Goal: Information Seeking & Learning: Check status

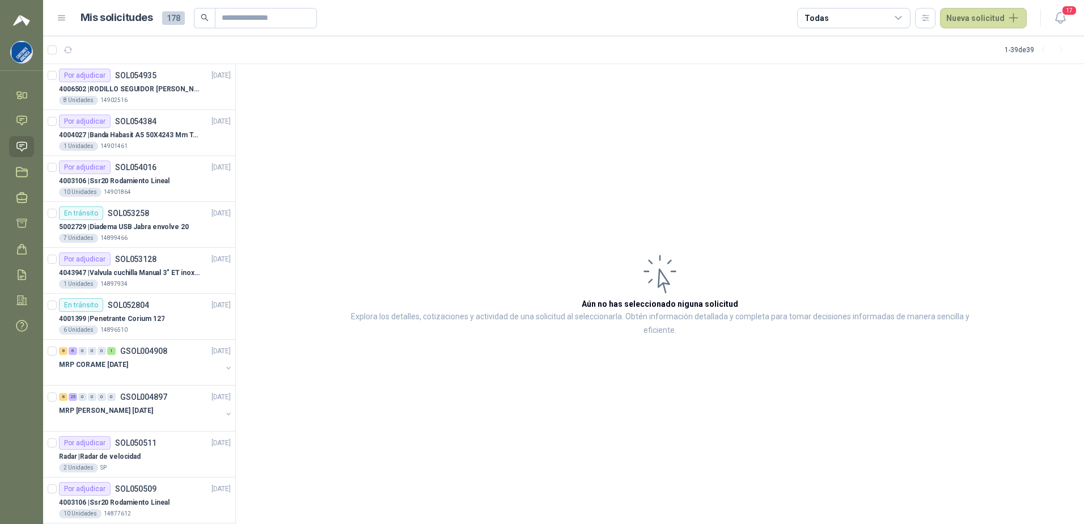
drag, startPoint x: 27, startPoint y: 53, endPoint x: 28, endPoint y: 43, distance: 9.7
click at [27, 53] on img at bounding box center [22, 52] width 22 height 22
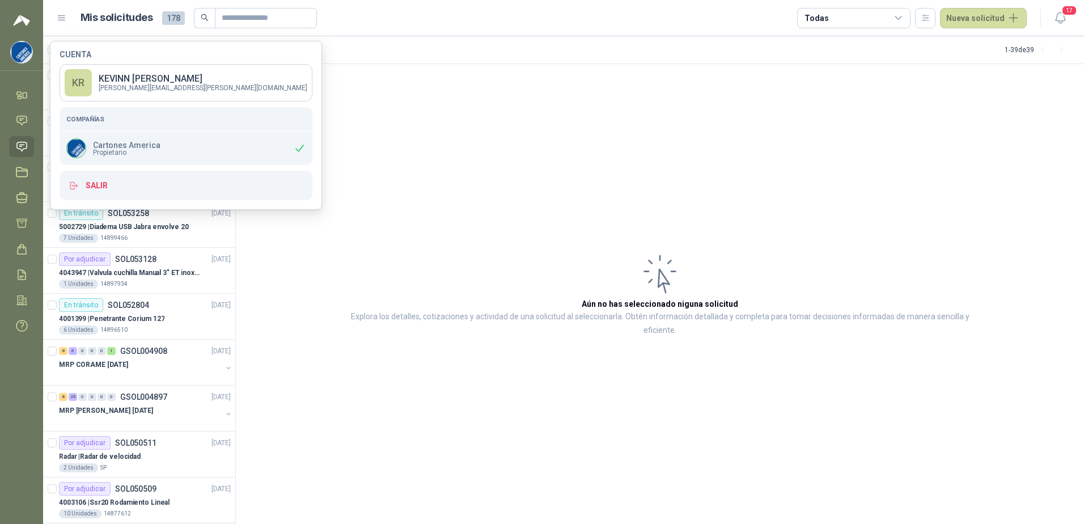
click at [23, 23] on img at bounding box center [21, 21] width 17 height 14
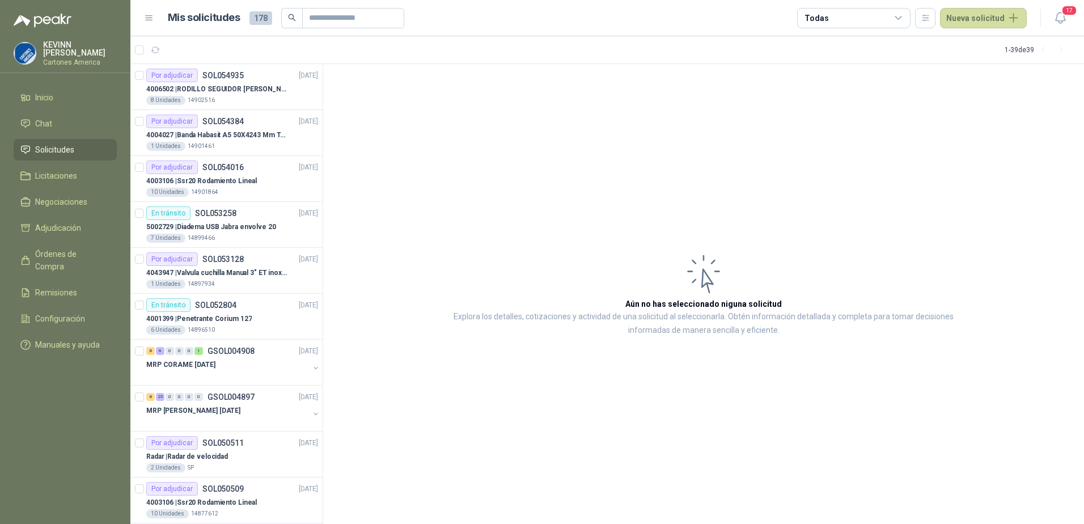
click at [77, 143] on li "Solicitudes" at bounding box center [65, 149] width 90 height 12
click at [233, 364] on div "MRP CORAME [DATE]" at bounding box center [227, 365] width 163 height 14
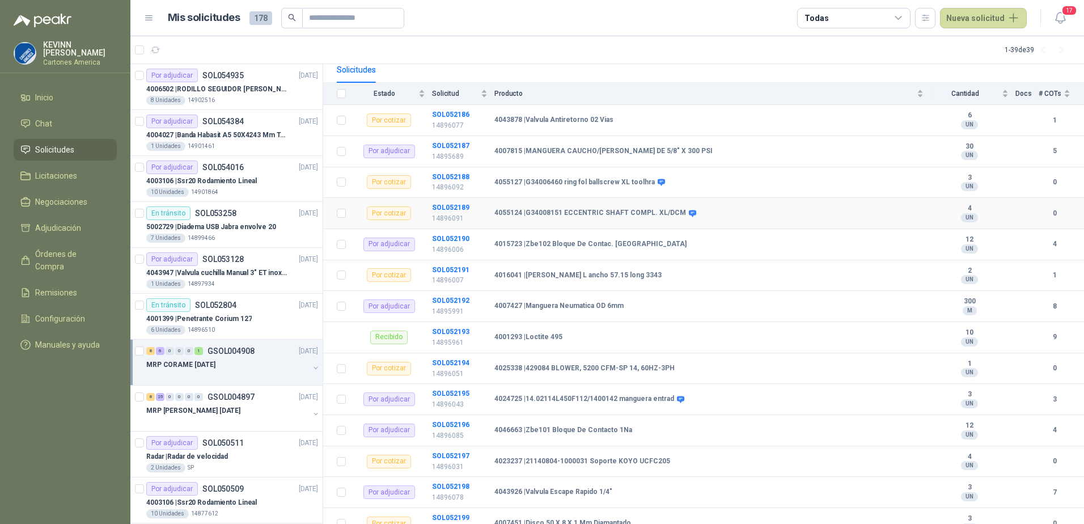
scroll to position [113, 0]
click at [452, 212] on p "14896091" at bounding box center [460, 217] width 56 height 11
click at [432, 203] on td "SOL052189 14896091" at bounding box center [463, 212] width 62 height 31
click at [567, 207] on b "4055124 | G34008151 ECCENTRIC SHAFT COMPL. XL/DCM" at bounding box center [590, 211] width 192 height 9
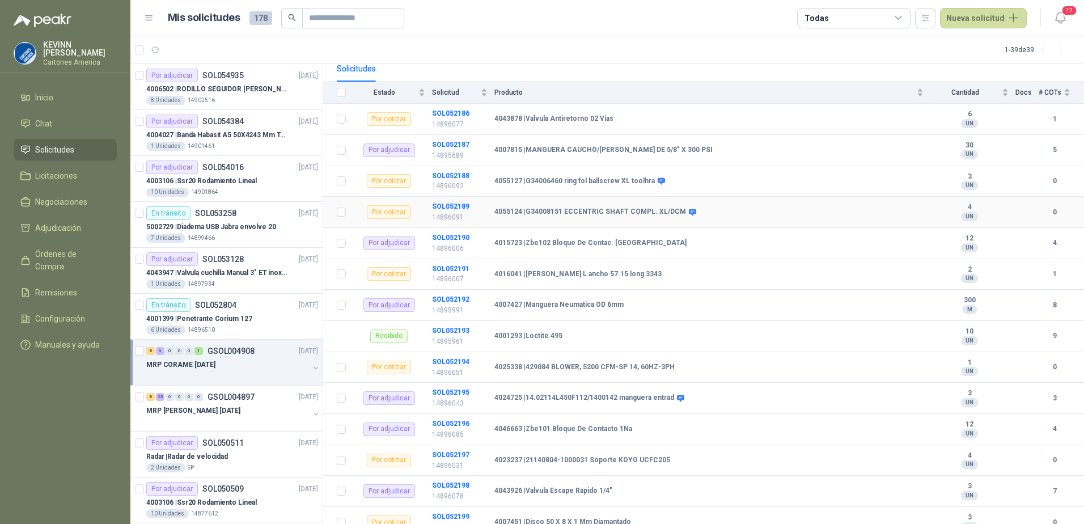
click at [674, 197] on td "4055124 | G34008151 ECCENTRIC SHAFT COMPL. XL/DCM" at bounding box center [712, 212] width 436 height 31
click at [346, 205] on td at bounding box center [337, 212] width 29 height 31
click at [393, 205] on div "Por cotizar" at bounding box center [389, 212] width 44 height 14
click at [455, 202] on b "SOL052189" at bounding box center [450, 206] width 37 height 8
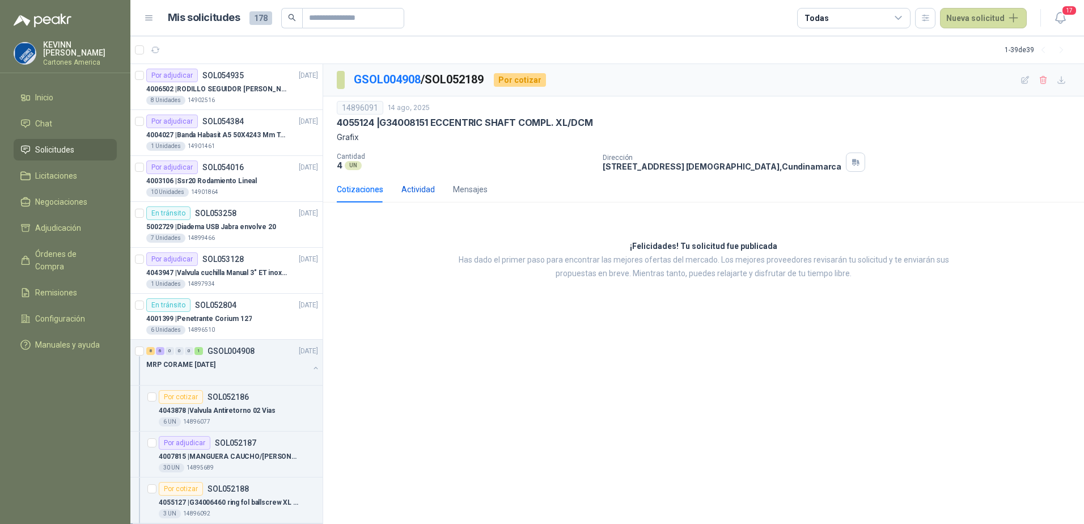
click at [419, 192] on div "Actividad" at bounding box center [417, 189] width 33 height 12
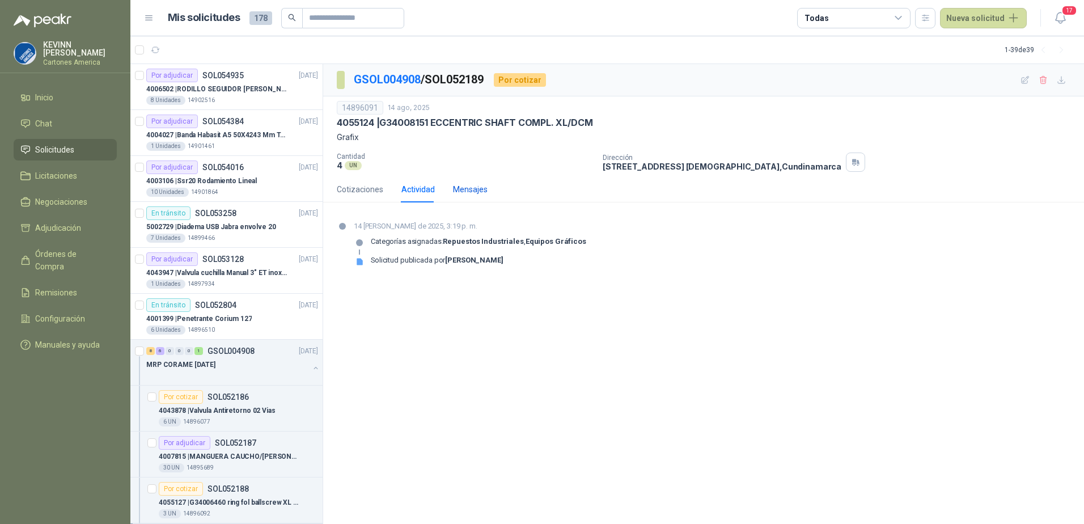
click at [478, 186] on div "Mensajes" at bounding box center [470, 189] width 35 height 12
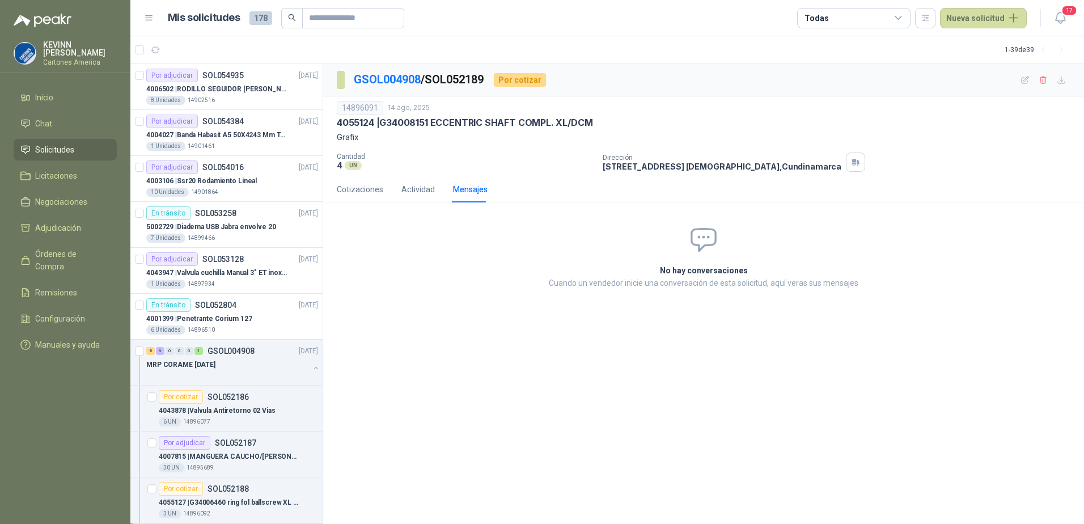
click at [361, 120] on p "4055124 | G34008151 ECCENTRIC SHAFT COMPL. XL/DCM" at bounding box center [465, 123] width 256 height 12
copy p "4055124"
click at [365, 132] on p "Grafix" at bounding box center [704, 137] width 734 height 12
click at [367, 128] on p "4055124 | G34008151 ECCENTRIC SHAFT COMPL. XL/DCM" at bounding box center [465, 123] width 256 height 12
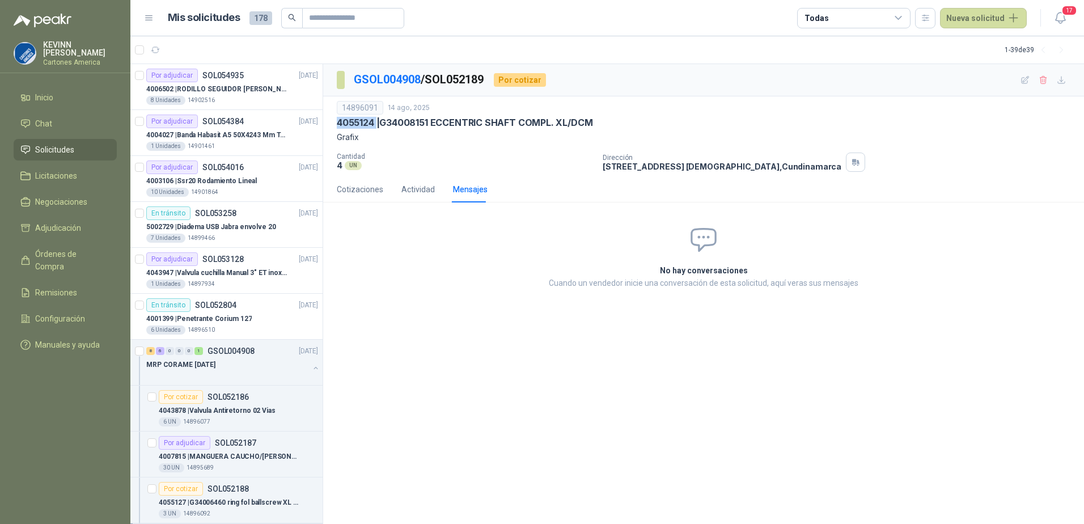
click at [367, 128] on p "4055124 | G34008151 ECCENTRIC SHAFT COMPL. XL/DCM" at bounding box center [465, 123] width 256 height 12
copy p "4055124"
click at [582, 341] on div "GSOL004908 / SOL052189 Por cotizar 14896091 14 ago, 2025 4055124 | G34008151 EC…" at bounding box center [703, 294] width 761 height 460
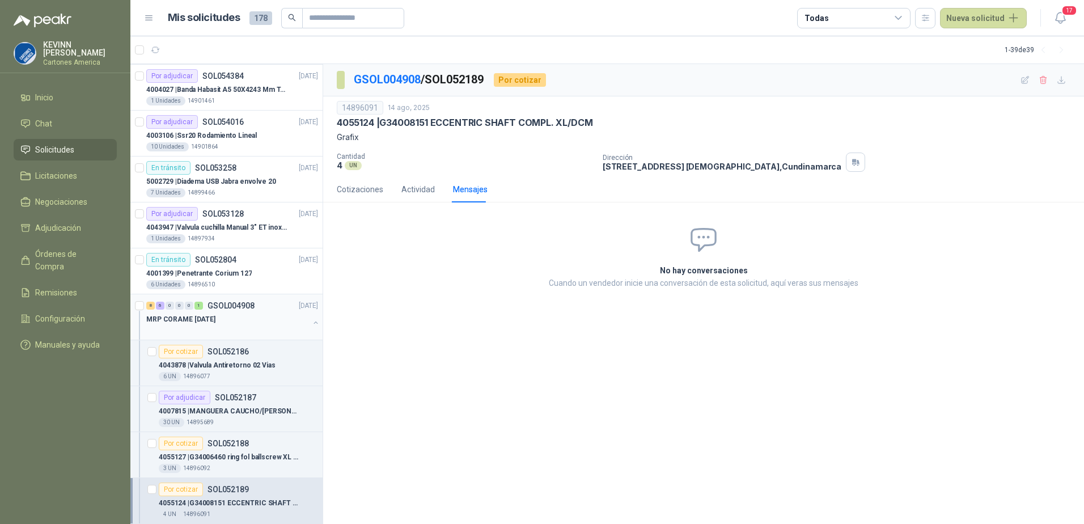
scroll to position [113, 0]
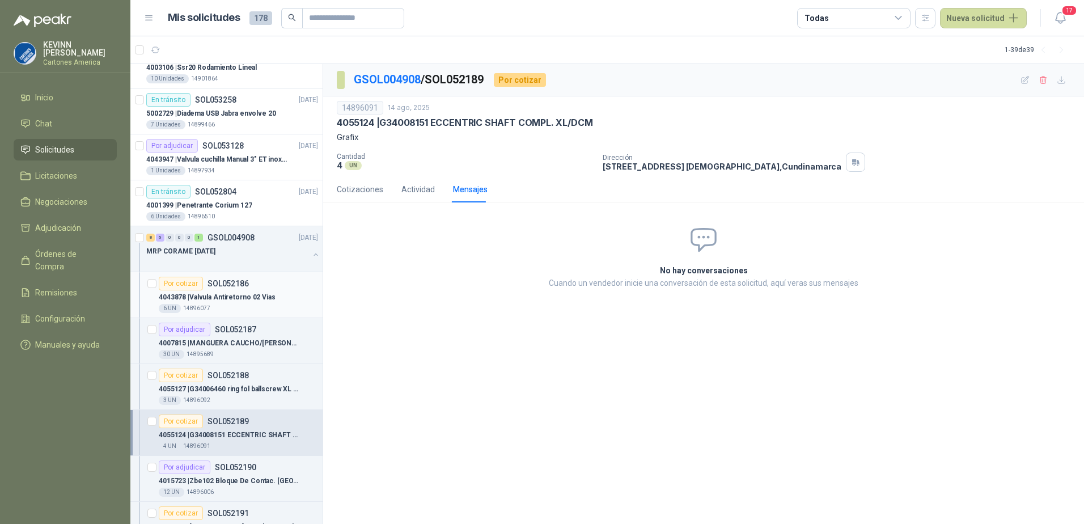
click at [245, 312] on div "6 UN 14896077" at bounding box center [238, 308] width 159 height 9
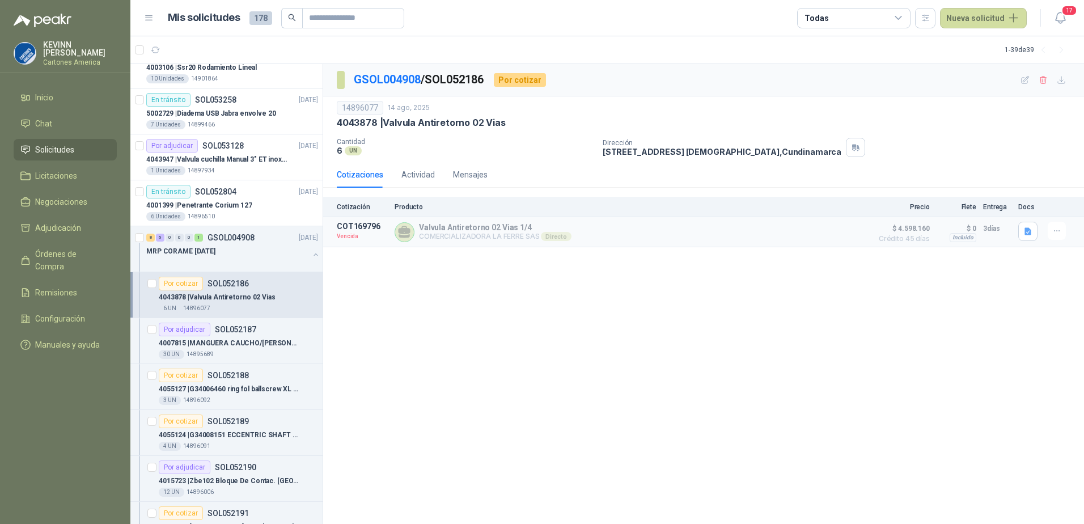
click at [362, 124] on p "4043878 | Valvula Antiretorno 02 Vias" at bounding box center [421, 123] width 169 height 12
copy p "4043878"
click at [58, 122] on li "Chat" at bounding box center [65, 123] width 90 height 12
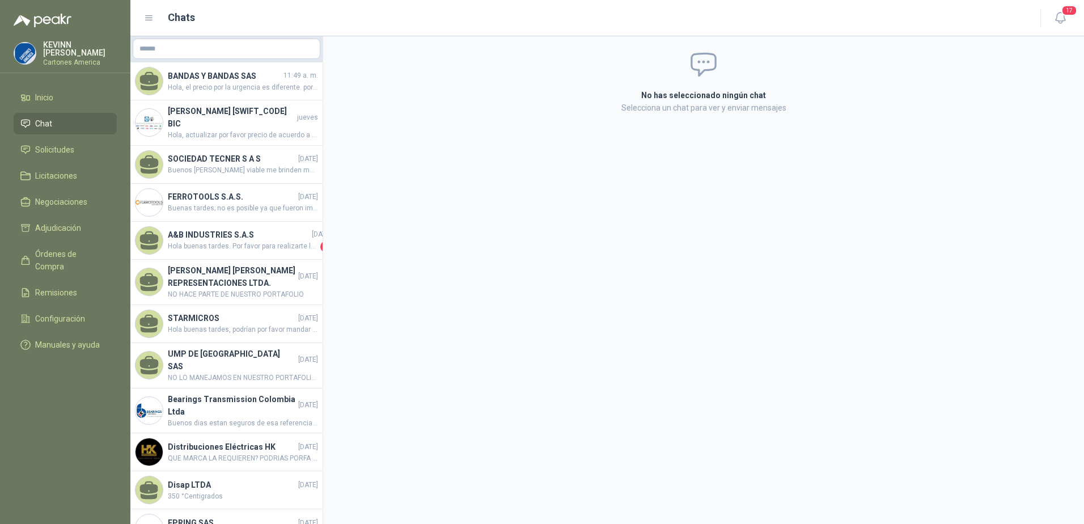
scroll to position [132, 0]
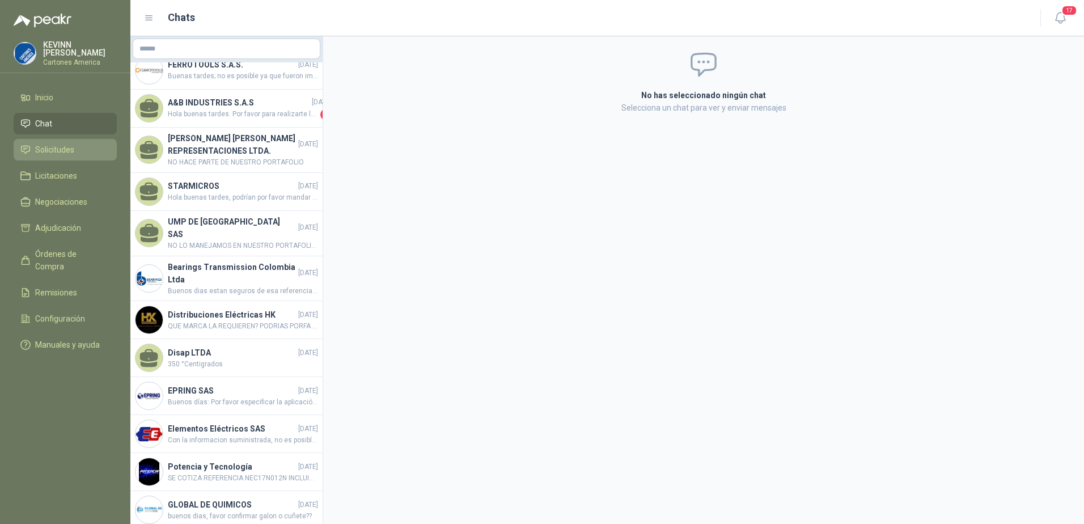
click at [50, 139] on link "Solicitudes" at bounding box center [65, 150] width 103 height 22
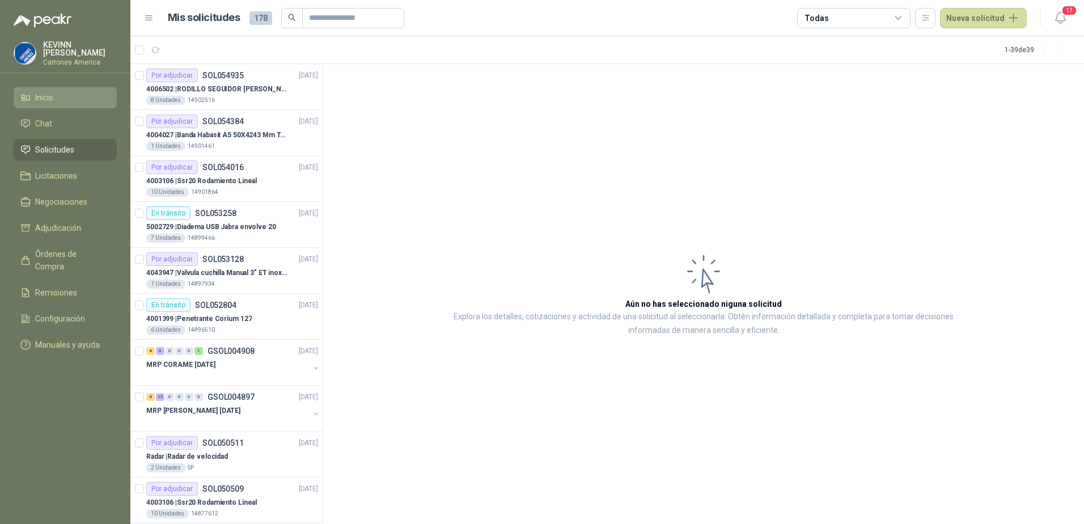
click at [52, 101] on span "Inicio" at bounding box center [44, 97] width 18 height 12
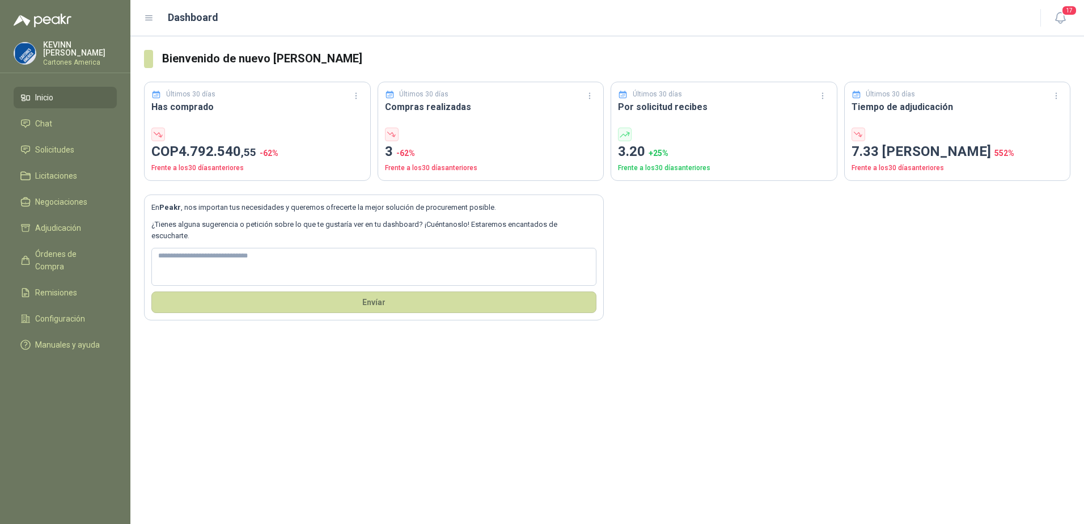
click at [436, 151] on p "3 -62 %" at bounding box center [491, 152] width 212 height 22
click at [41, 122] on span "Chat" at bounding box center [43, 123] width 17 height 12
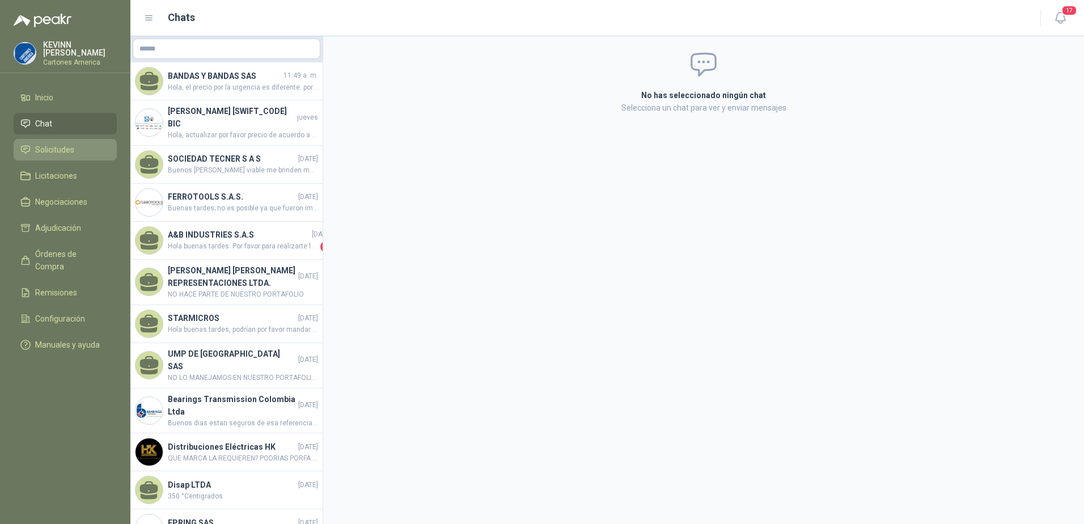
click at [57, 146] on span "Solicitudes" at bounding box center [54, 149] width 39 height 12
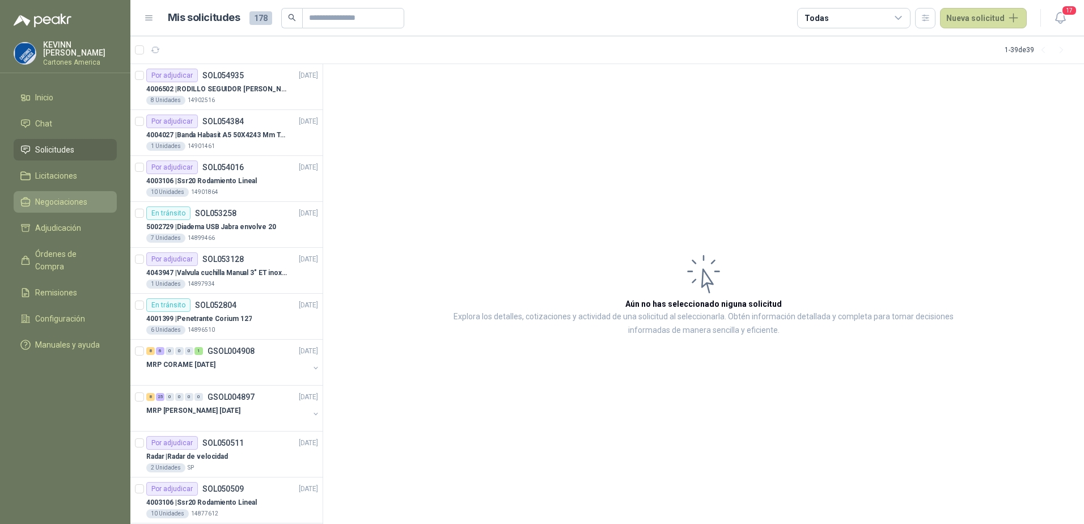
click at [72, 196] on span "Negociaciones" at bounding box center [61, 202] width 52 height 12
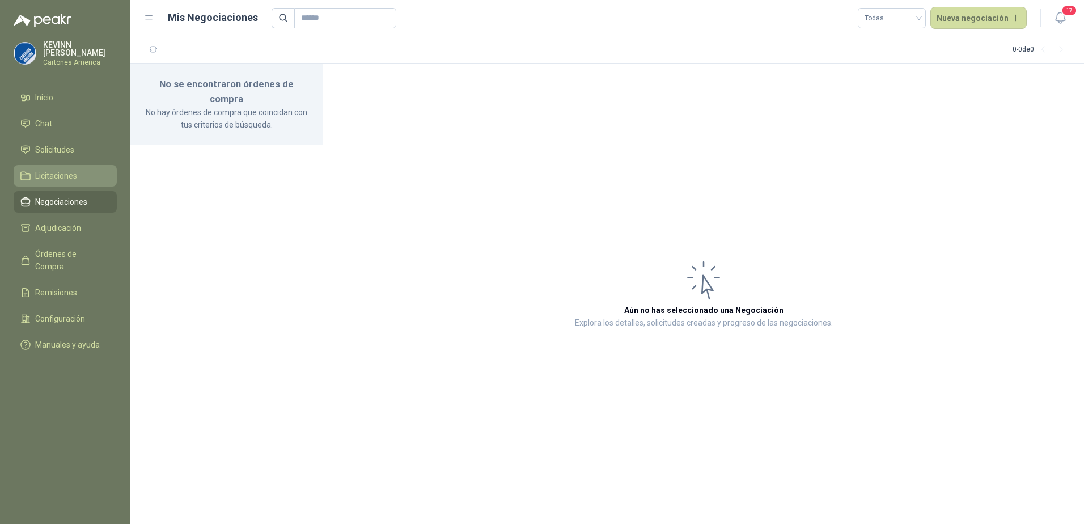
click at [63, 181] on link "Licitaciones" at bounding box center [65, 176] width 103 height 22
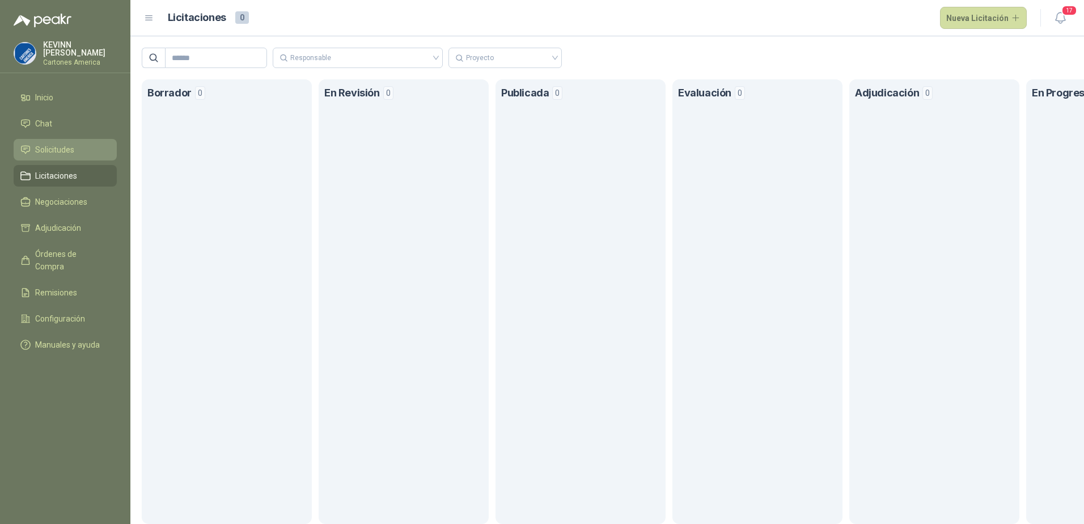
click at [76, 150] on li "Solicitudes" at bounding box center [65, 149] width 90 height 12
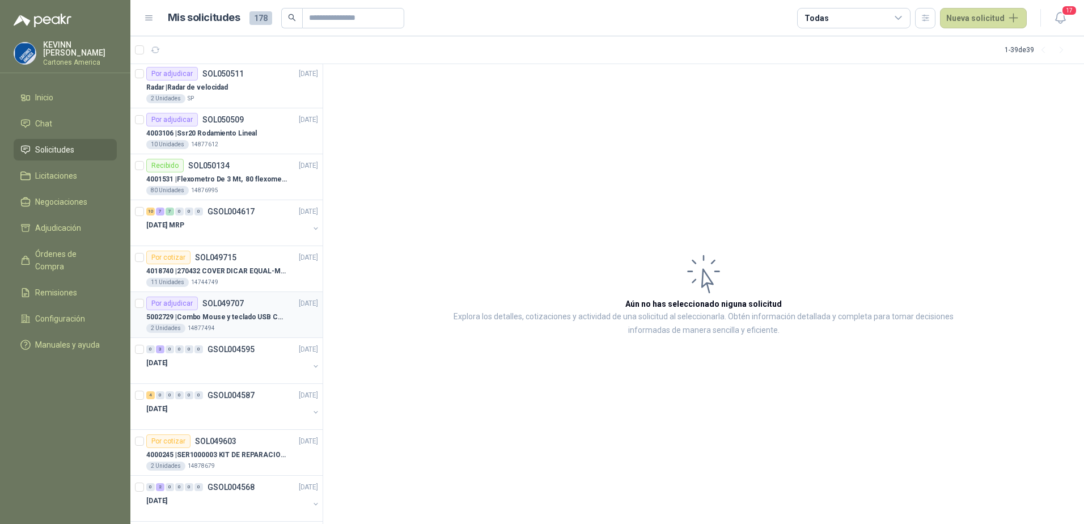
scroll to position [397, 0]
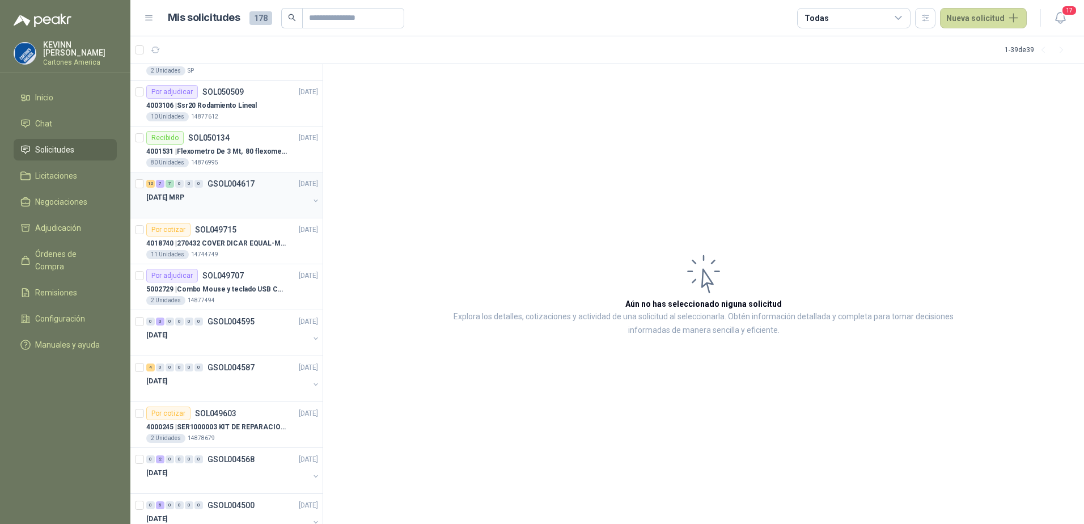
click at [311, 200] on button "button" at bounding box center [315, 200] width 9 height 9
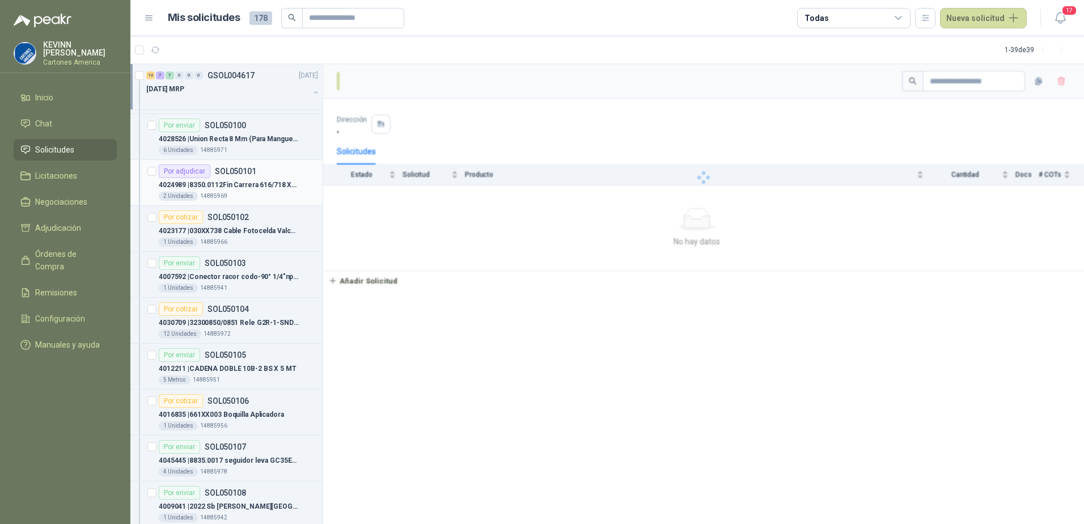
scroll to position [567, 0]
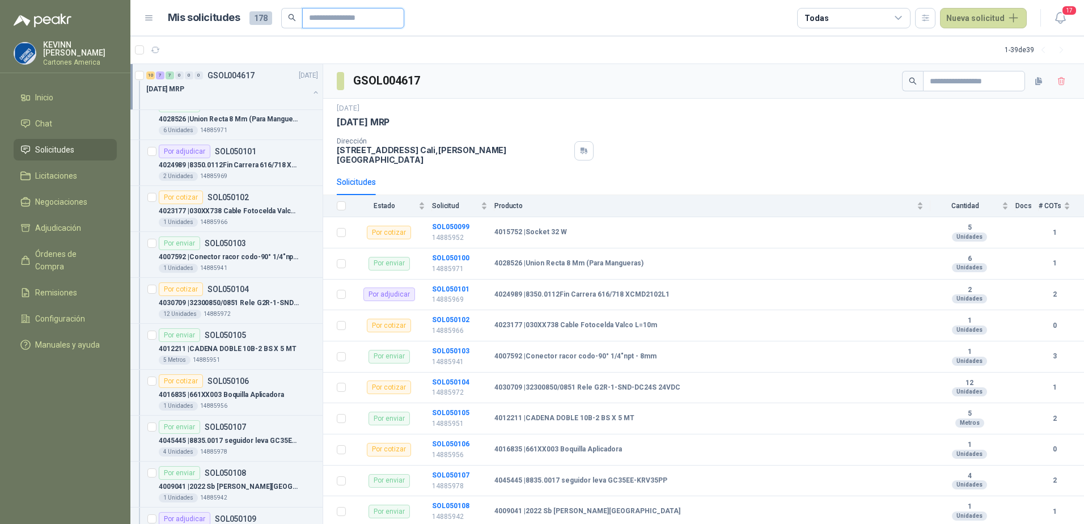
click at [322, 11] on input "text" at bounding box center [348, 18] width 79 height 19
paste input "********"
type input "********"
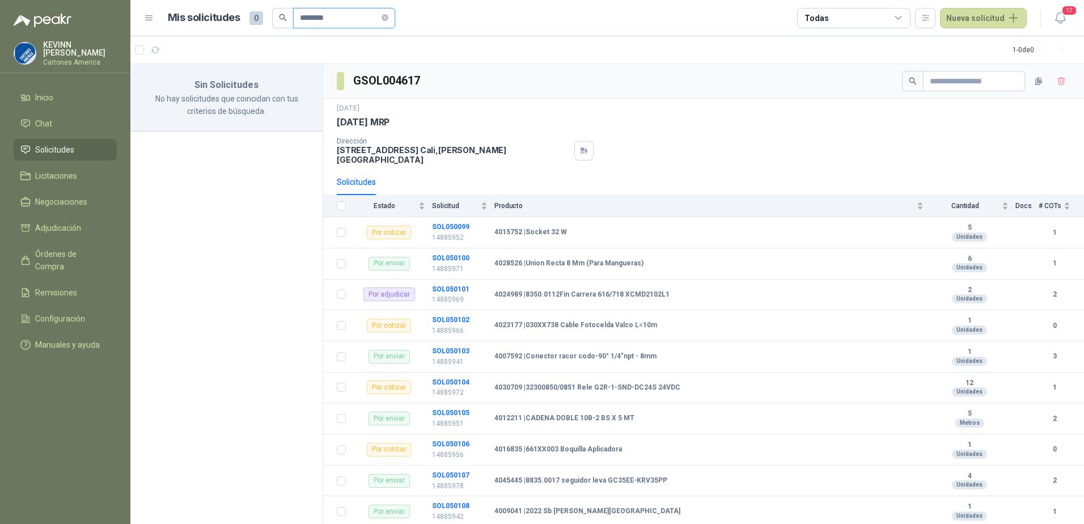
scroll to position [0, 0]
click at [388, 18] on icon "close-circle" at bounding box center [384, 17] width 7 height 7
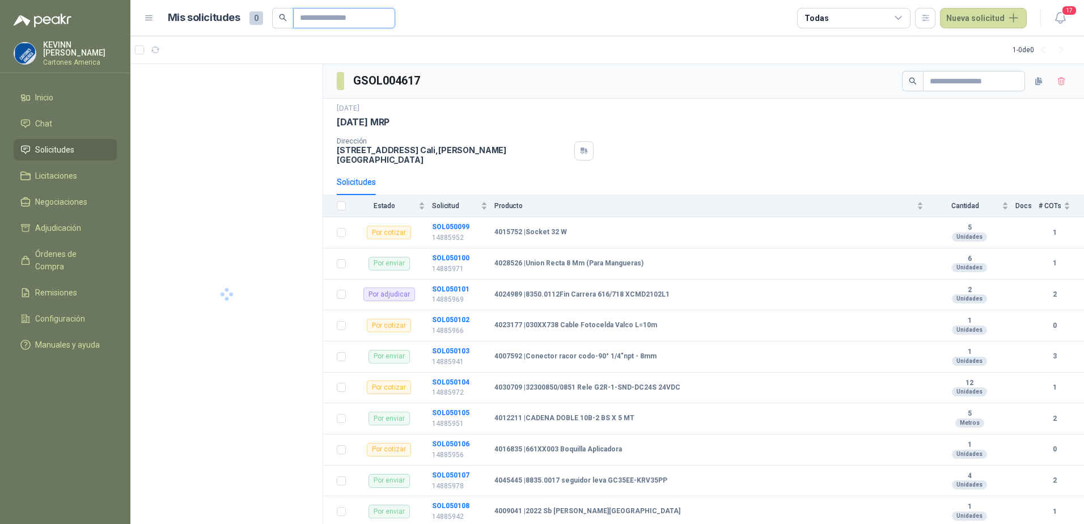
click at [351, 20] on input "text" at bounding box center [339, 18] width 79 height 19
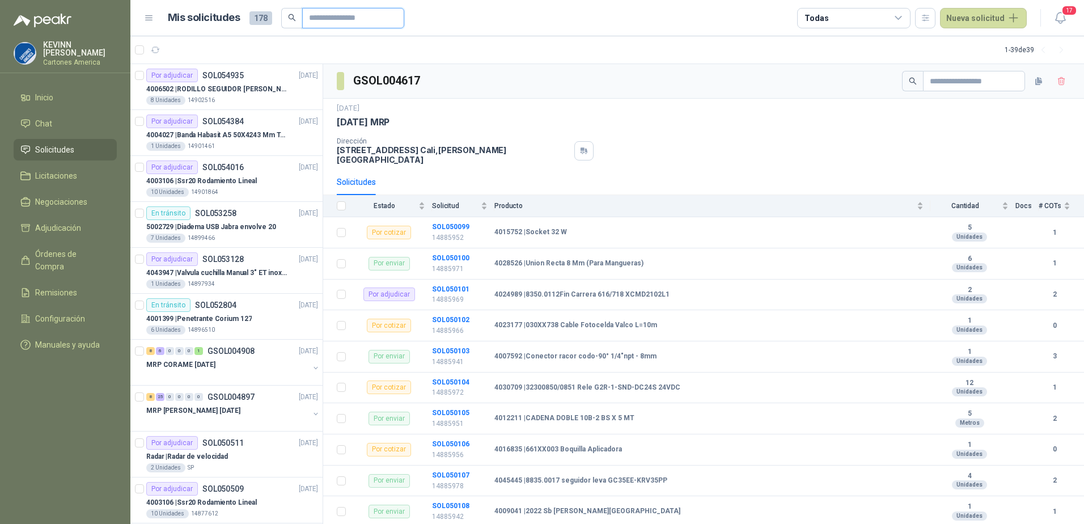
click at [327, 23] on input "text" at bounding box center [348, 18] width 79 height 19
paste input "*******"
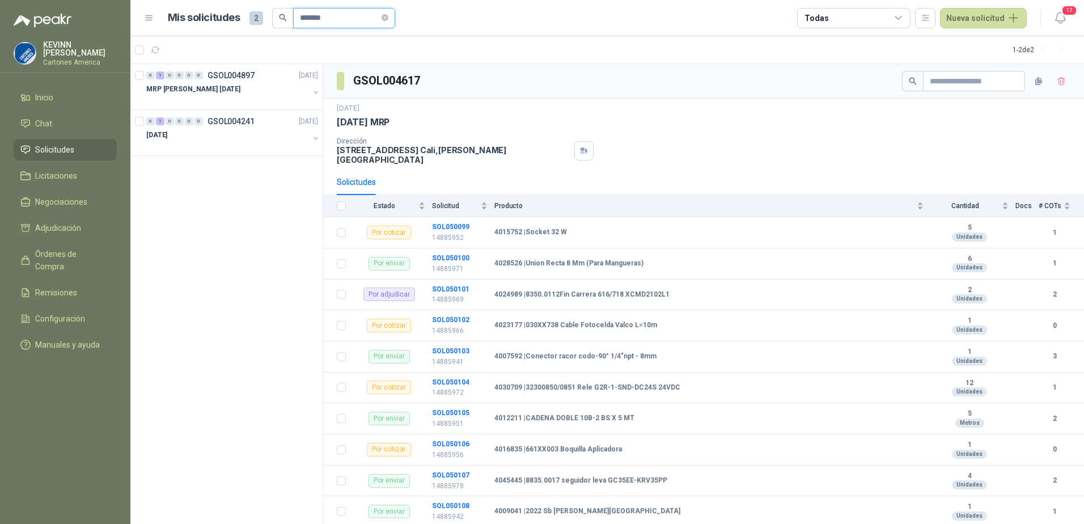
type input "*******"
click at [287, 134] on div "[DATE]" at bounding box center [227, 135] width 163 height 14
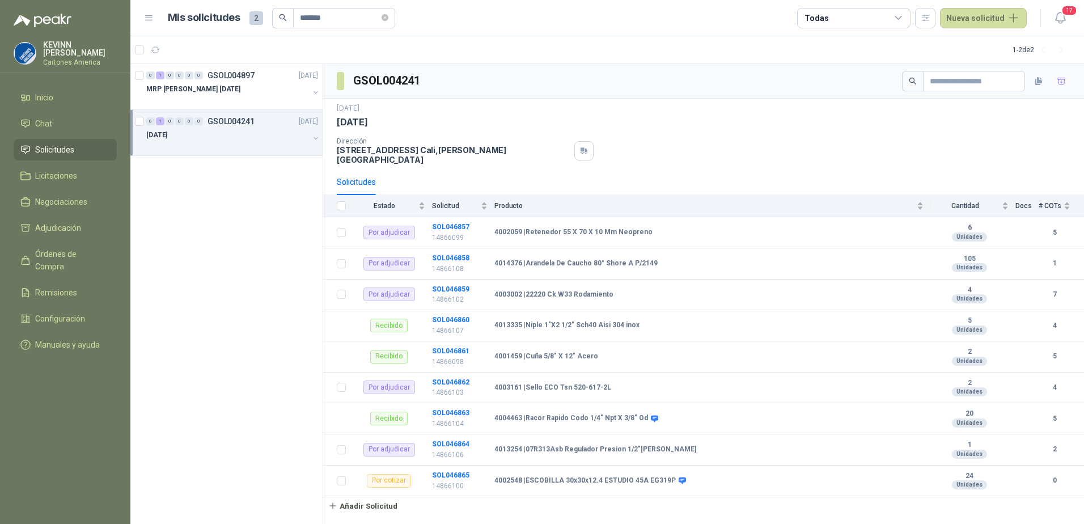
click at [316, 139] on button "button" at bounding box center [315, 138] width 9 height 9
click at [266, 176] on p "4013254 | 07R313Asb Regulador Presion 1/2"[PERSON_NAME]" at bounding box center [229, 181] width 141 height 11
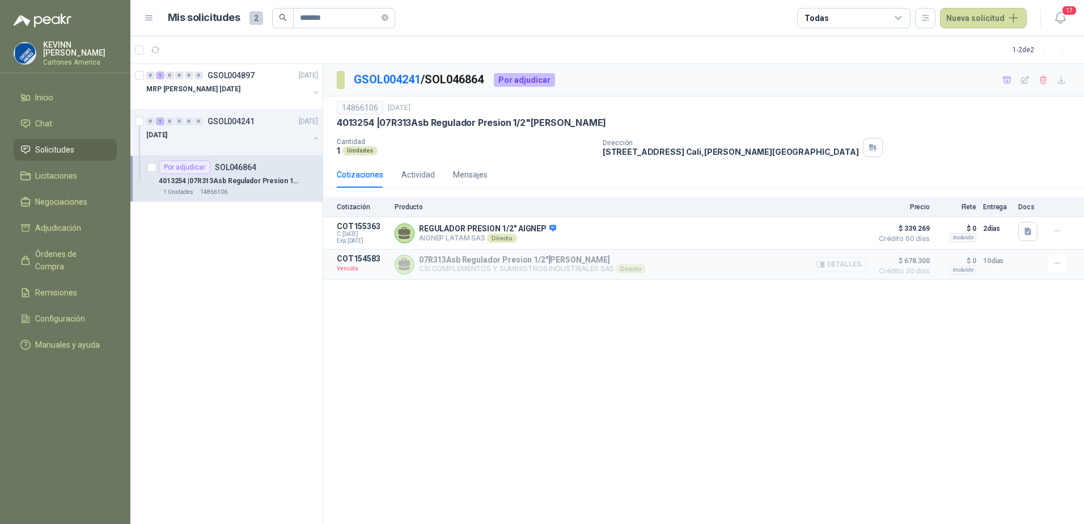
click at [837, 265] on button "Detalles" at bounding box center [839, 264] width 53 height 15
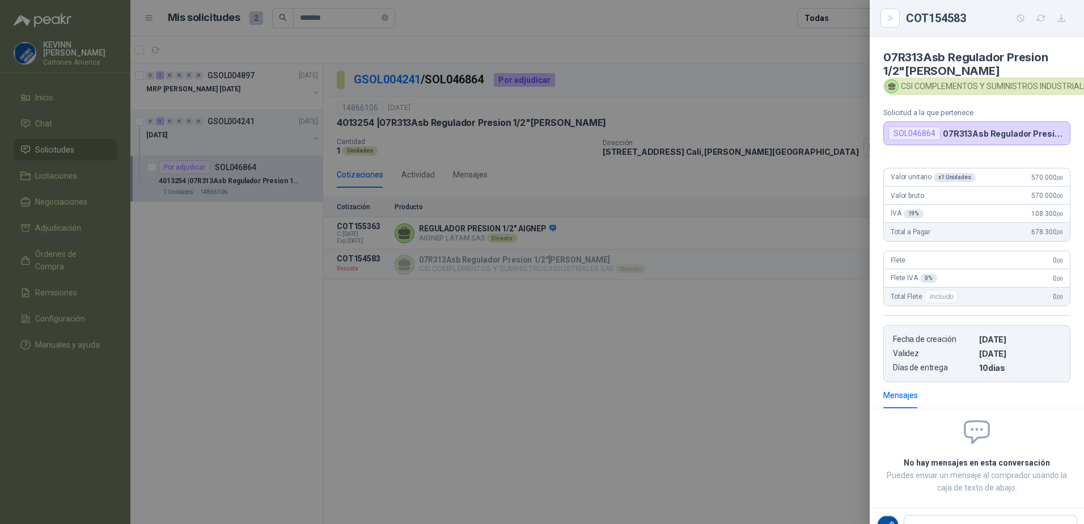
scroll to position [50, 0]
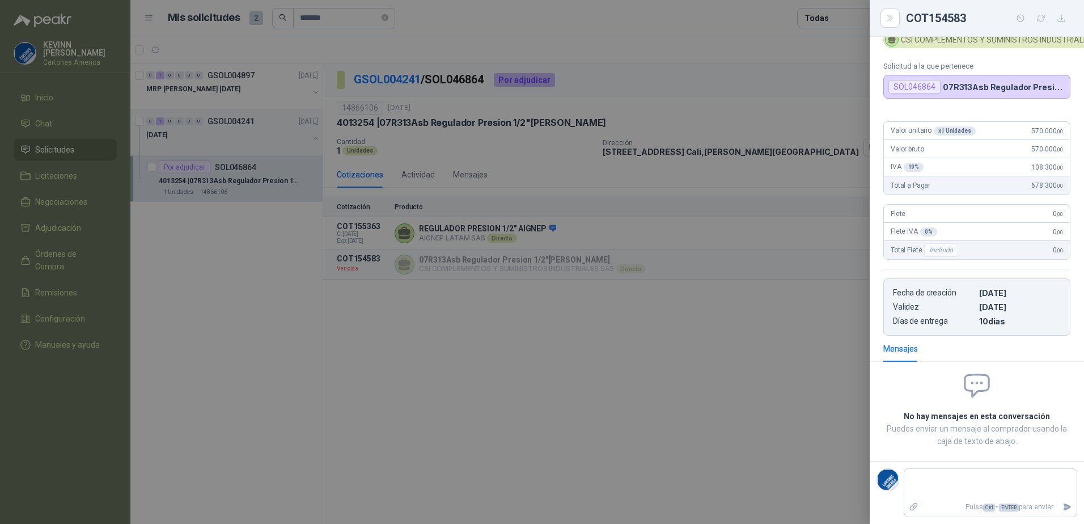
click at [642, 351] on div at bounding box center [542, 262] width 1084 height 524
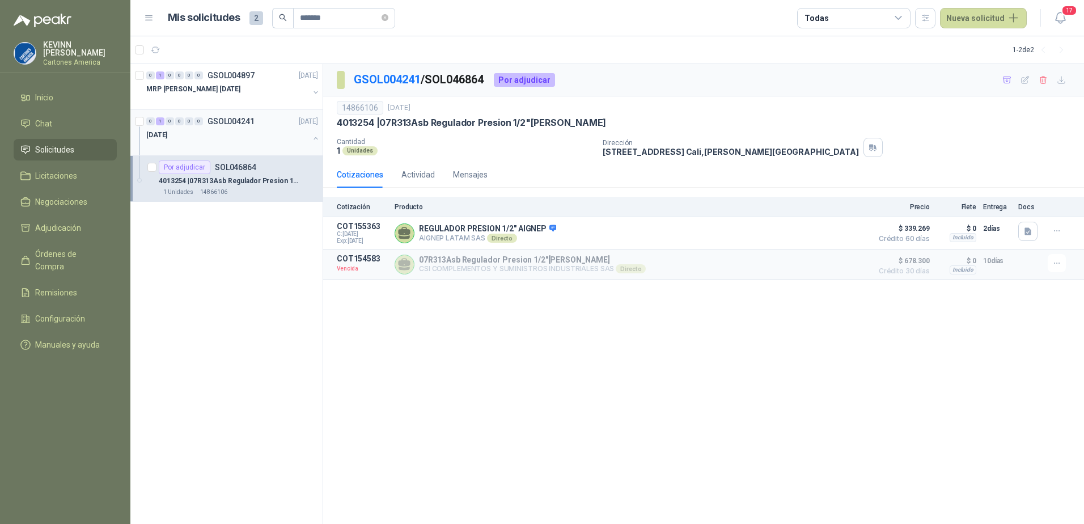
click at [255, 141] on div "[DATE]" at bounding box center [227, 135] width 163 height 14
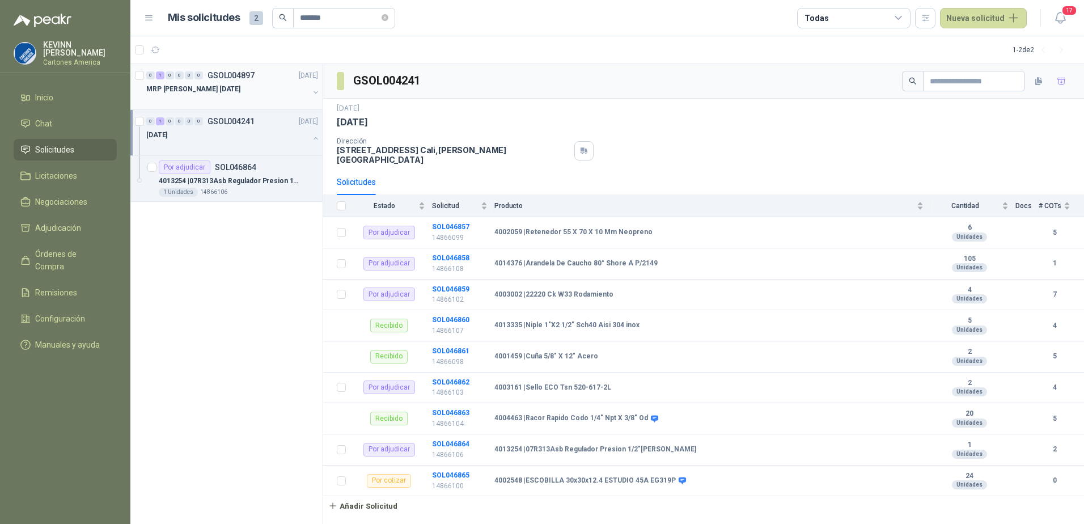
click at [296, 90] on div "MRP [PERSON_NAME] [DATE]" at bounding box center [227, 89] width 163 height 14
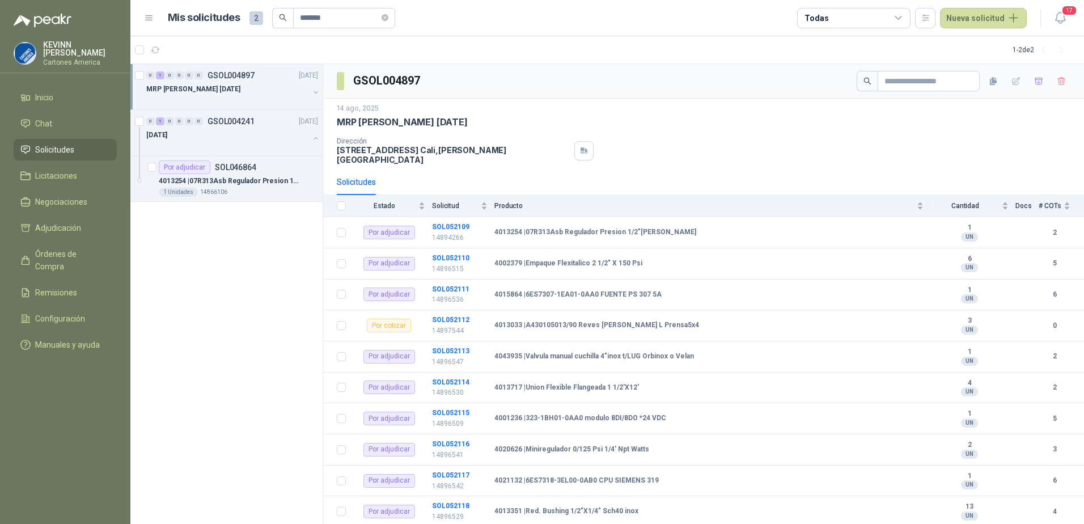
click at [312, 90] on button "button" at bounding box center [315, 92] width 9 height 9
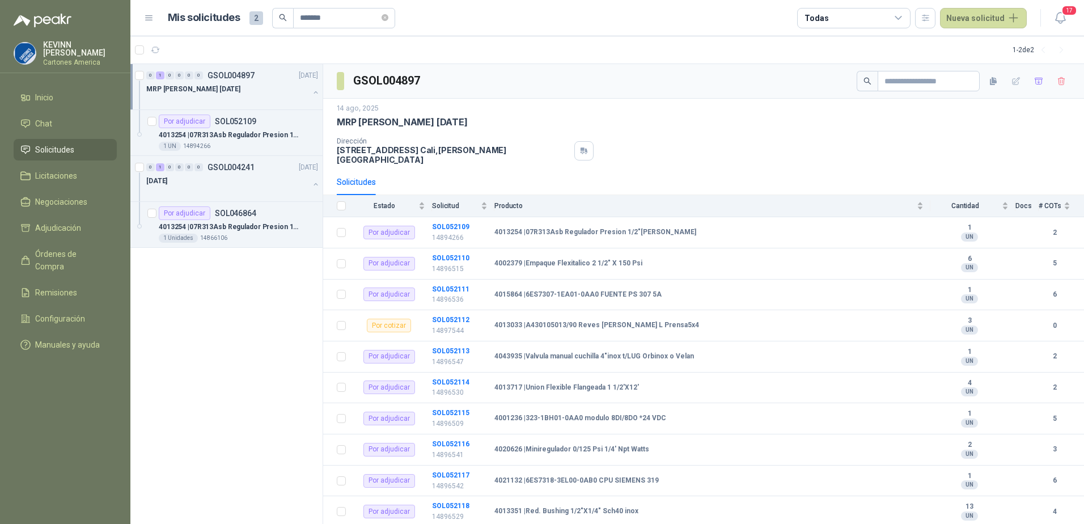
scroll to position [1, 0]
click at [269, 134] on p "4013254 | 07R313Asb Regulador Presion 1/2"[PERSON_NAME]" at bounding box center [229, 134] width 141 height 11
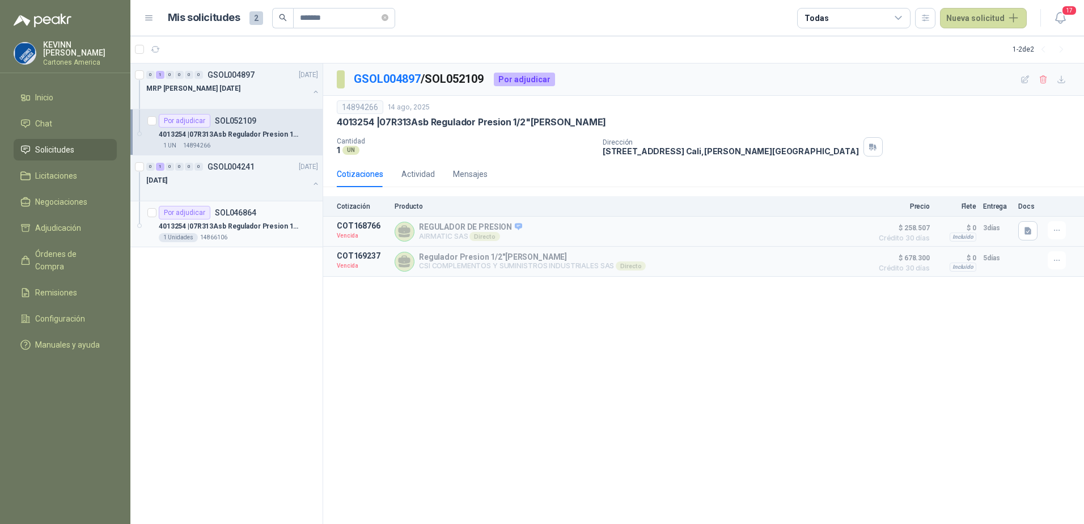
click at [237, 227] on p "4013254 | 07R313Asb Regulador Presion 1/2"[PERSON_NAME]" at bounding box center [229, 226] width 141 height 11
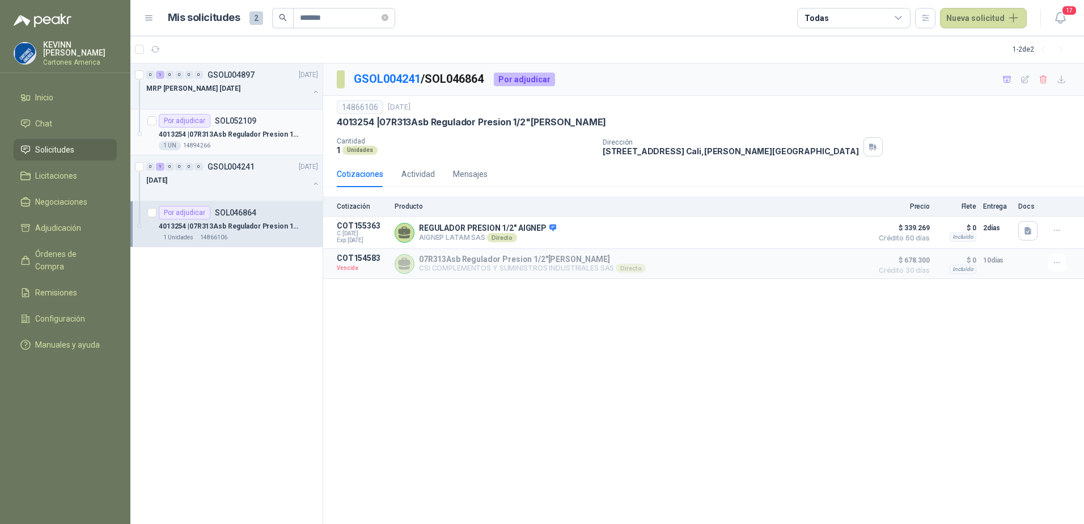
click at [246, 133] on p "4013254 | 07R313Asb Regulador Presion 1/2"[PERSON_NAME]" at bounding box center [229, 134] width 141 height 11
